Goal: Information Seeking & Learning: Learn about a topic

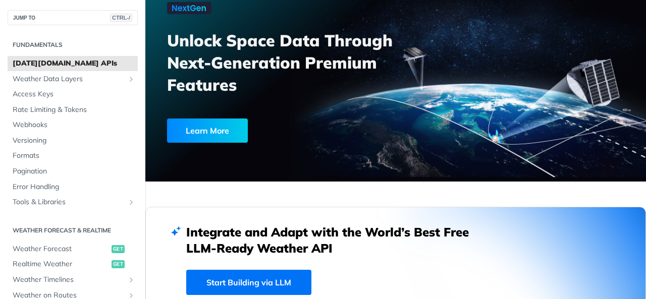
scroll to position [74, 0]
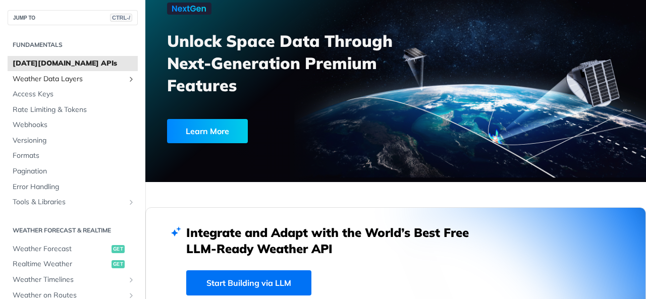
click at [68, 74] on span "Weather Data Layers" at bounding box center [69, 79] width 112 height 10
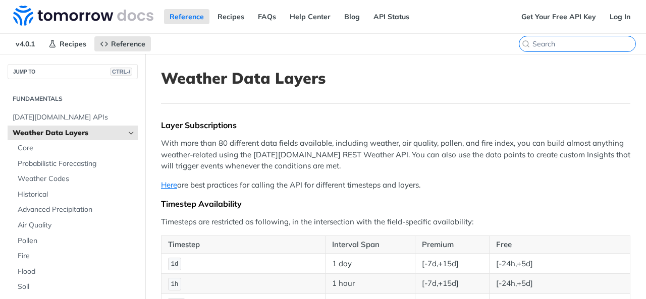
click at [569, 41] on input "search" at bounding box center [584, 43] width 103 height 9
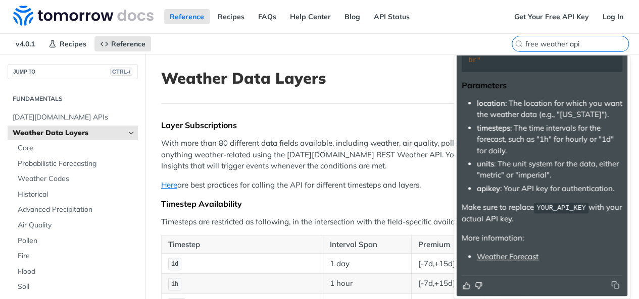
scroll to position [176, 0]
type input "free weather api"
click at [465, 290] on icon "Thumbs up" at bounding box center [466, 286] width 6 height 7
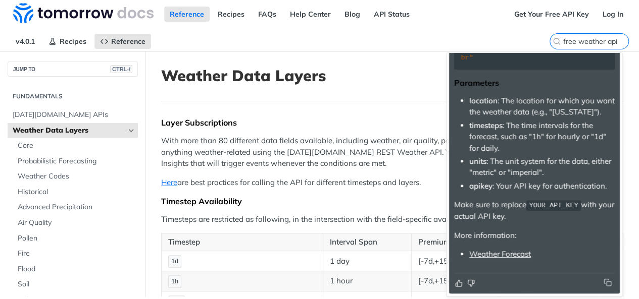
click at [483, 253] on link "Weather Forecast" at bounding box center [500, 254] width 62 height 10
